Goal: Information Seeking & Learning: Learn about a topic

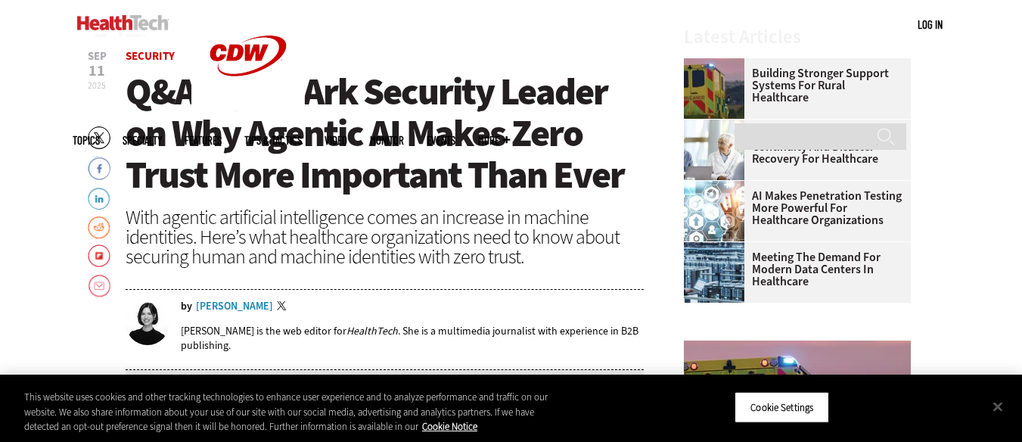
scroll to position [497, 0]
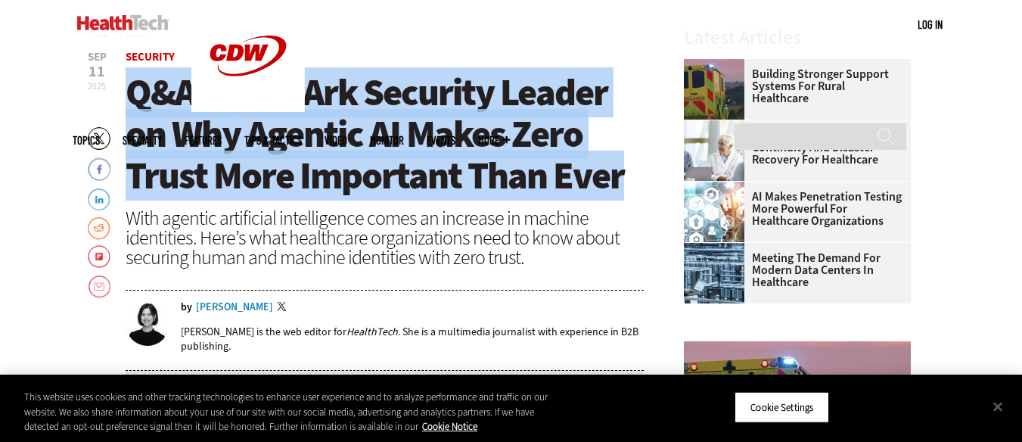
drag, startPoint x: 124, startPoint y: 95, endPoint x: 626, endPoint y: 181, distance: 509.6
copy span "Q&A: CyberArk Security Leader on Why Agentic AI Makes Zero Trust More Important…"
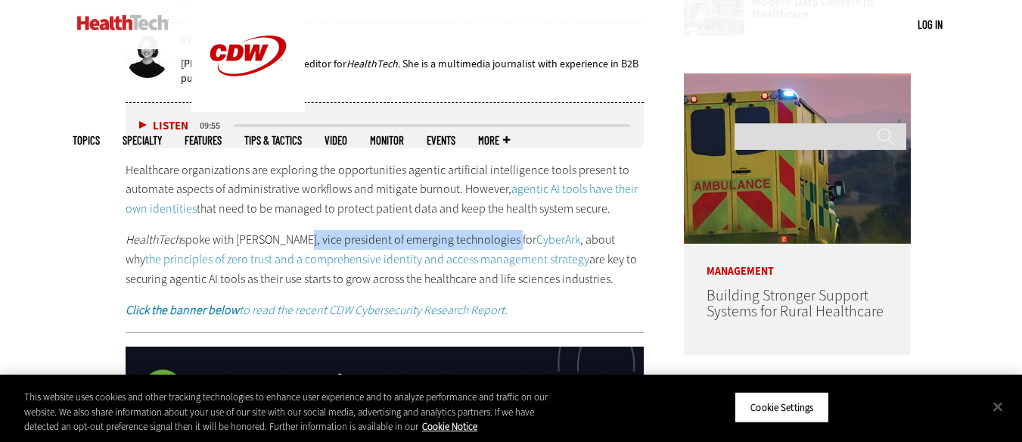
drag, startPoint x: 297, startPoint y: 239, endPoint x: 499, endPoint y: 244, distance: 202.0
click at [499, 244] on p "HealthTech spoke with [PERSON_NAME], vice president of emerging technologies fo…" at bounding box center [385, 259] width 519 height 58
click at [424, 247] on p "HealthTech spoke with [PERSON_NAME], vice president of emerging technologies fo…" at bounding box center [385, 259] width 519 height 58
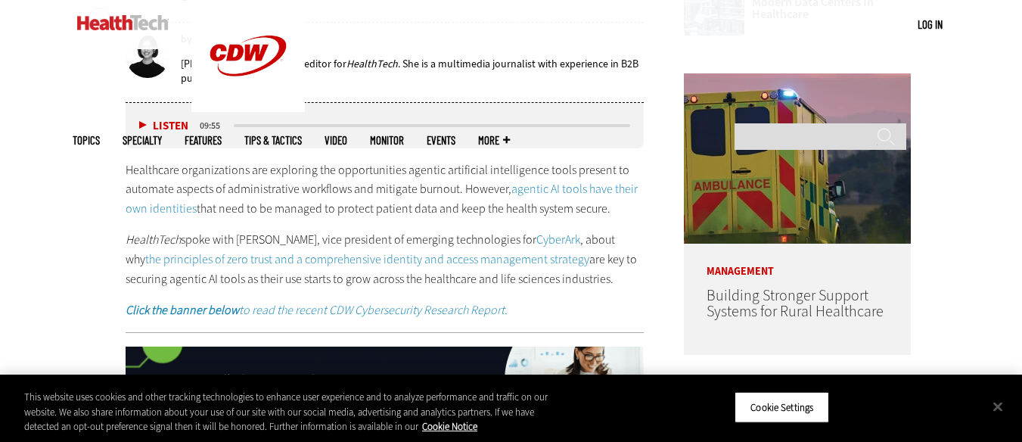
drag, startPoint x: 309, startPoint y: 240, endPoint x: 588, endPoint y: 279, distance: 281.8
click at [588, 279] on p "HealthTech spoke with [PERSON_NAME], vice president of emerging technologies fo…" at bounding box center [385, 259] width 519 height 58
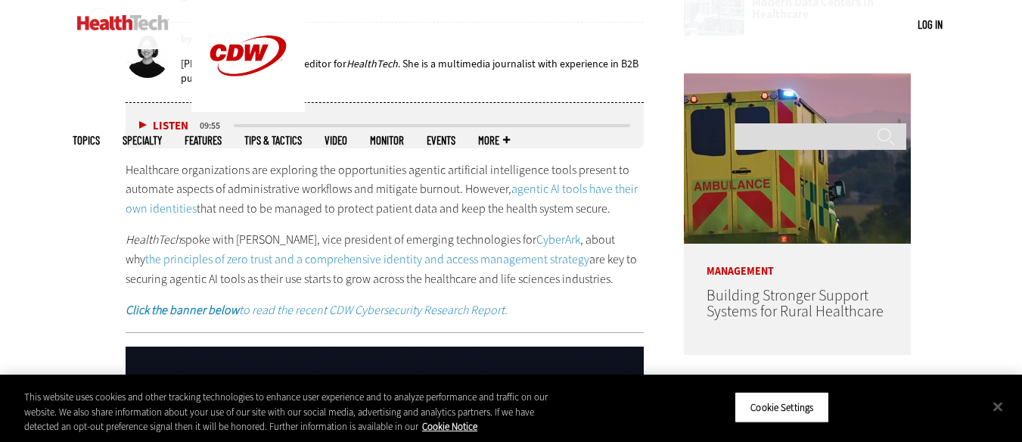
copy p "ce president of emerging technologies for CyberArk , about why the principles o…"
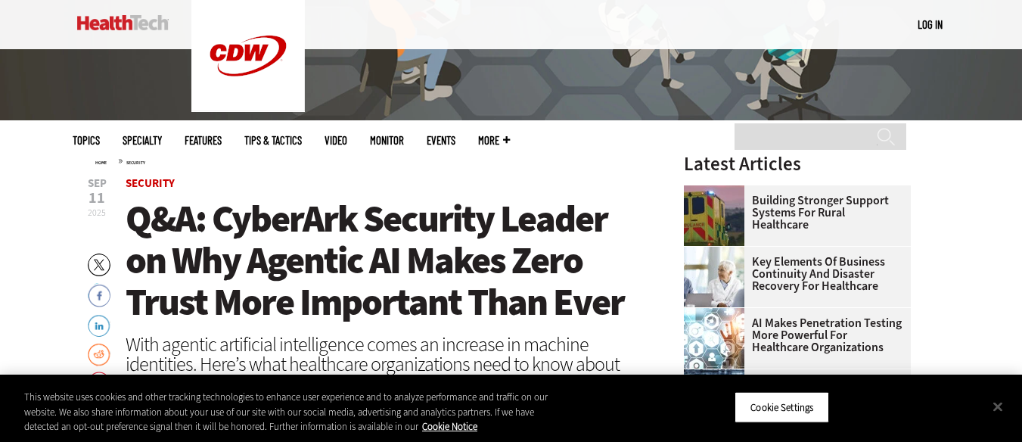
scroll to position [378, 0]
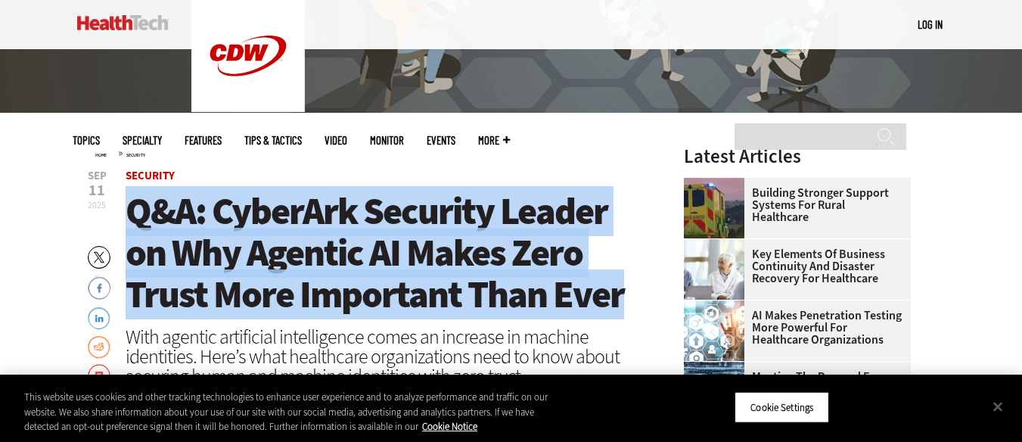
drag, startPoint x: 132, startPoint y: 215, endPoint x: 644, endPoint y: 297, distance: 519.4
copy span "Q&A: CyberArk Security Leader on Why Agentic AI Makes Zero Trust More Important…"
